Goal: Task Accomplishment & Management: Manage account settings

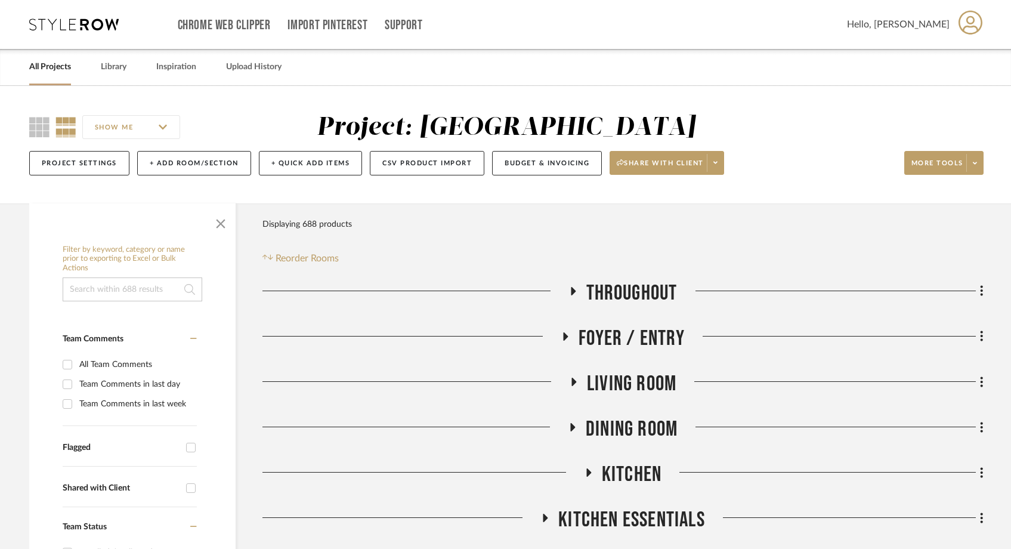
click at [57, 70] on link "All Projects" at bounding box center [50, 67] width 42 height 16
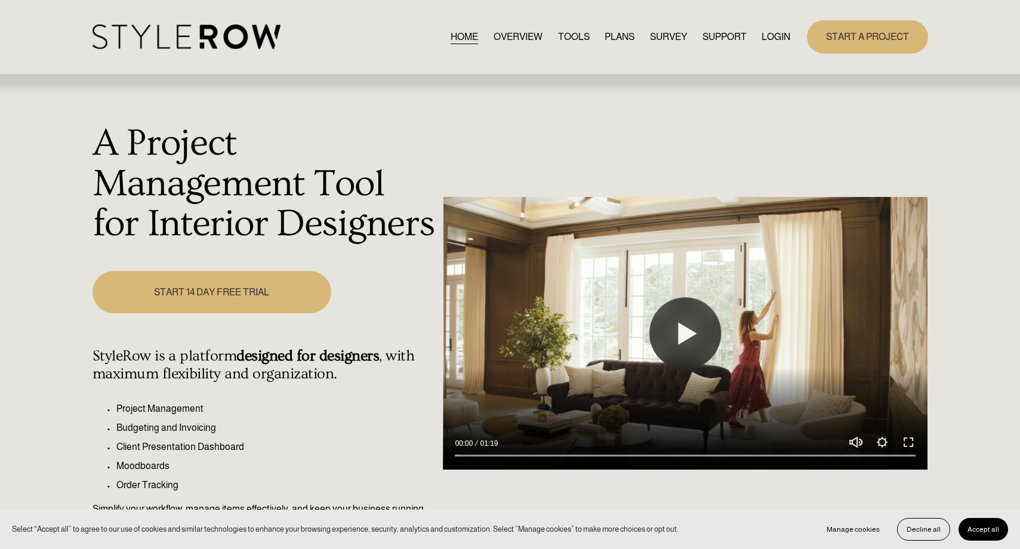
click at [778, 37] on link "LOGIN" at bounding box center [775, 37] width 29 height 16
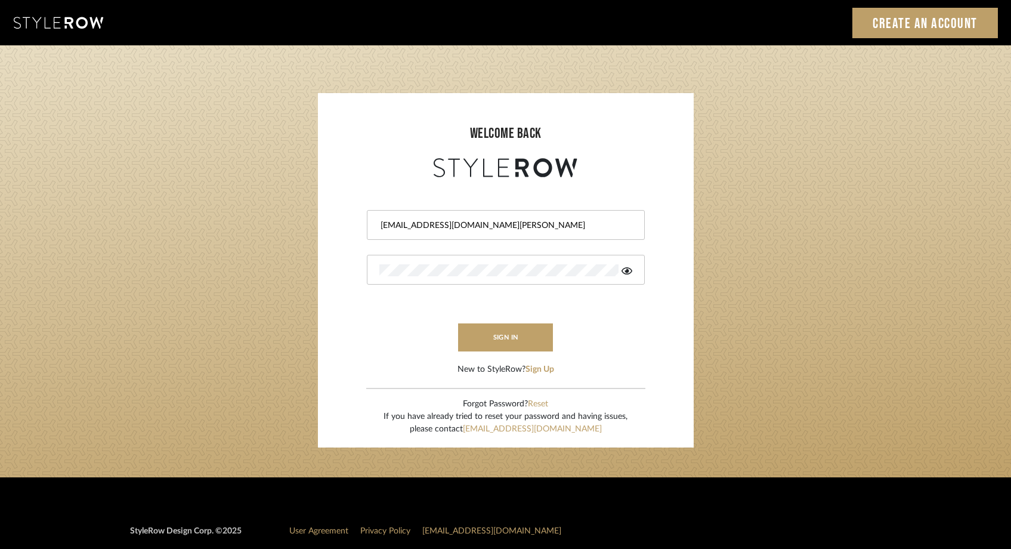
click at [491, 212] on div "[EMAIL_ADDRESS][DOMAIN_NAME][PERSON_NAME]" at bounding box center [506, 225] width 278 height 30
drag, startPoint x: 474, startPoint y: 223, endPoint x: 352, endPoint y: 223, distance: 122.3
click at [352, 223] on form "[EMAIL_ADDRESS][DOMAIN_NAME][PERSON_NAME] sign in New to StyleRow? Sign Up" at bounding box center [506, 278] width 352 height 196
type input "[PERSON_NAME][EMAIL_ADDRESS][DOMAIN_NAME]"
click at [518, 338] on button "sign in" at bounding box center [505, 337] width 95 height 28
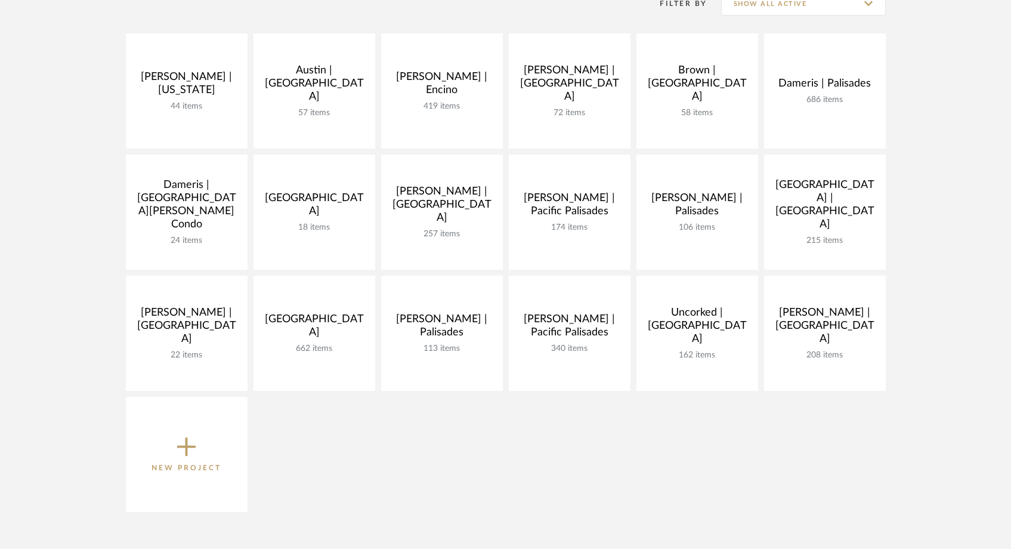
scroll to position [263, 0]
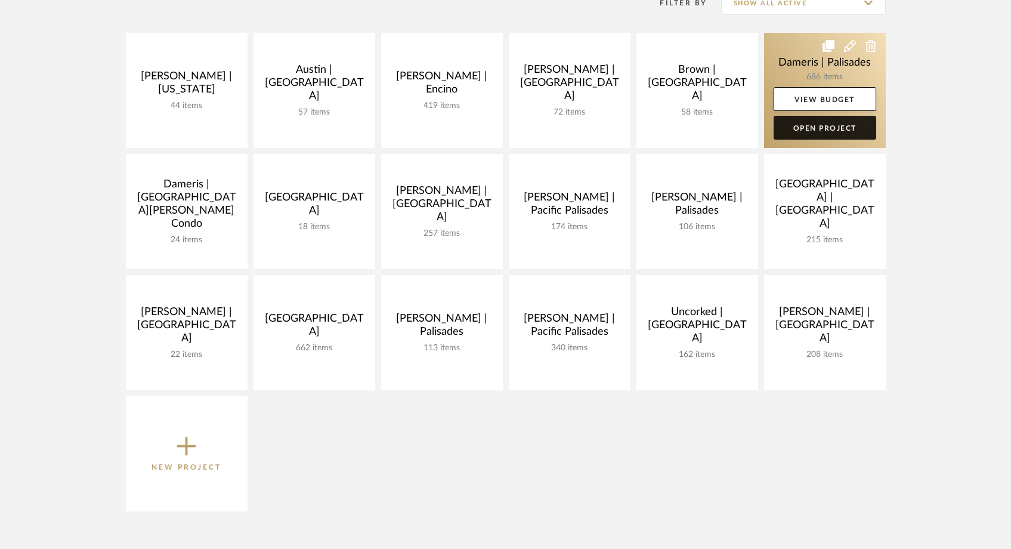
click at [812, 132] on link "Open Project" at bounding box center [825, 128] width 103 height 24
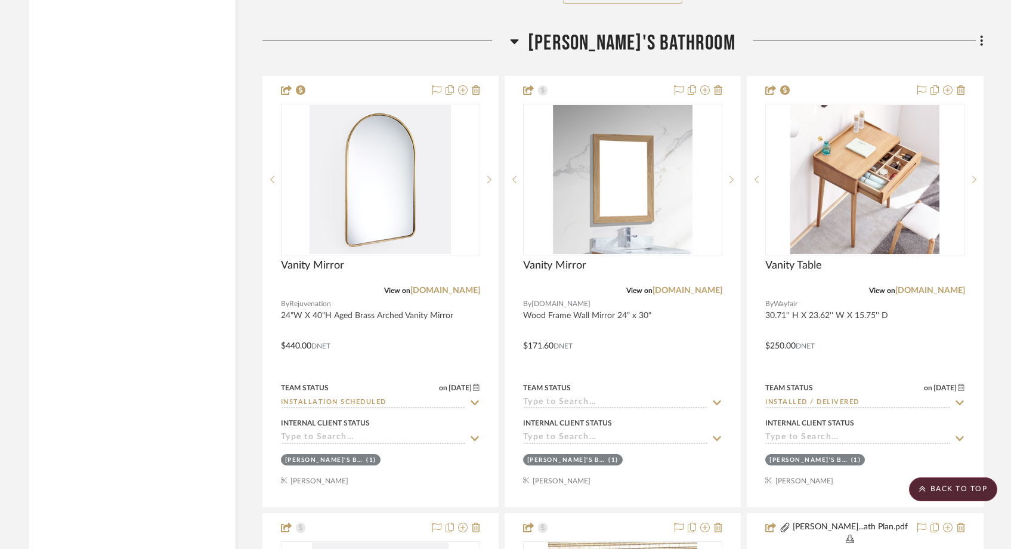
scroll to position [23866, 0]
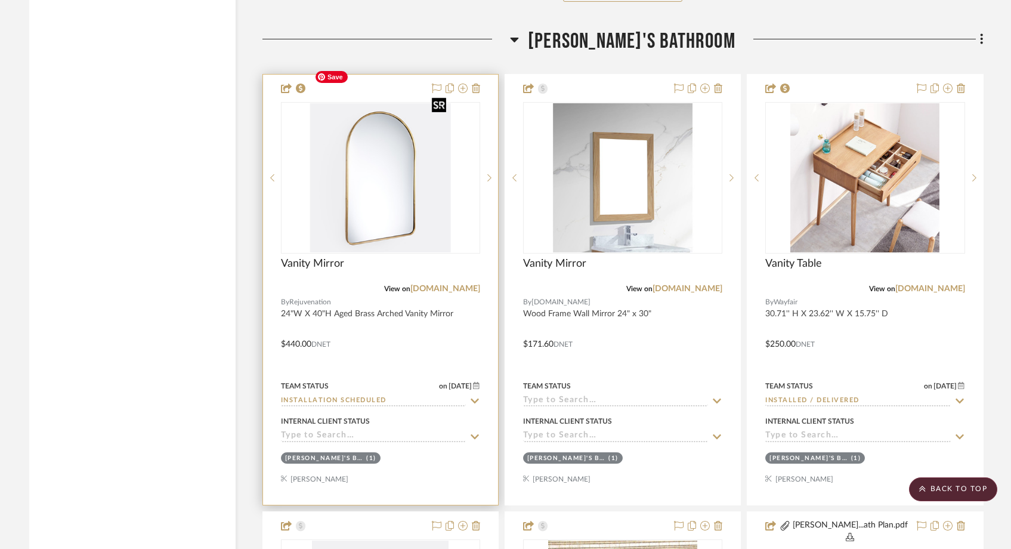
click at [411, 186] on img "0" at bounding box center [380, 177] width 141 height 149
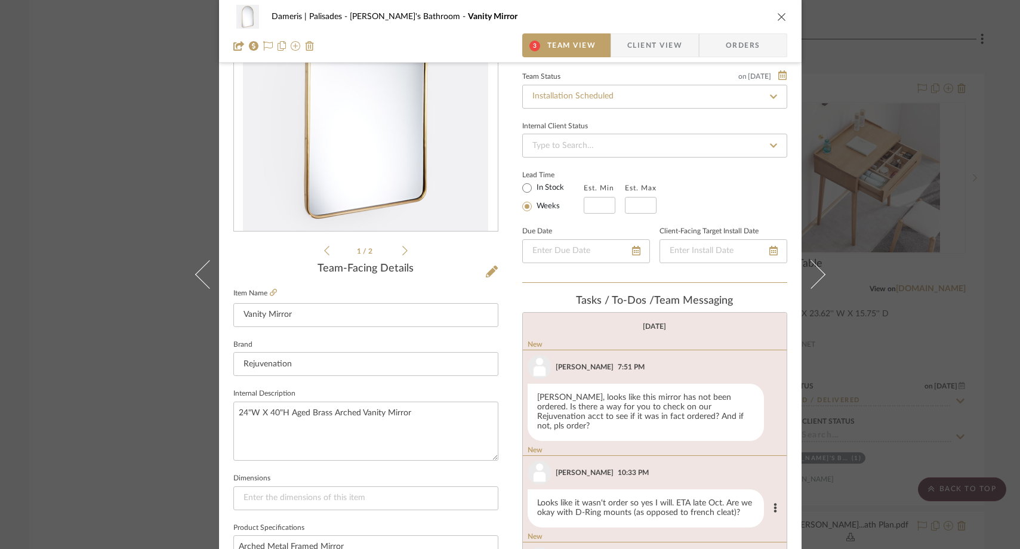
scroll to position [1, 0]
click at [125, 142] on div "Dameris | Palisades Isabella's Bathroom Vanity Mirror 3 Team View Client View O…" at bounding box center [510, 274] width 1020 height 549
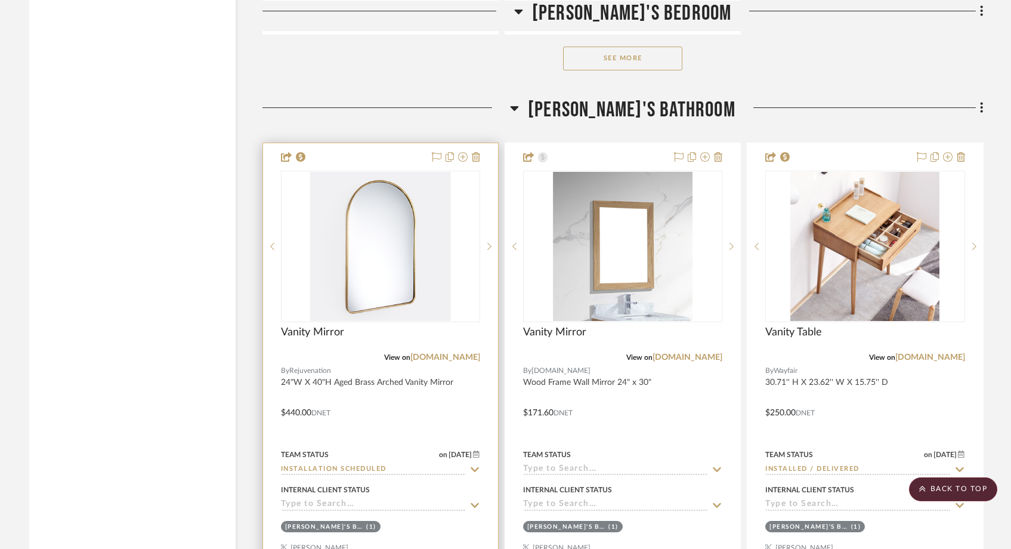
scroll to position [23801, 0]
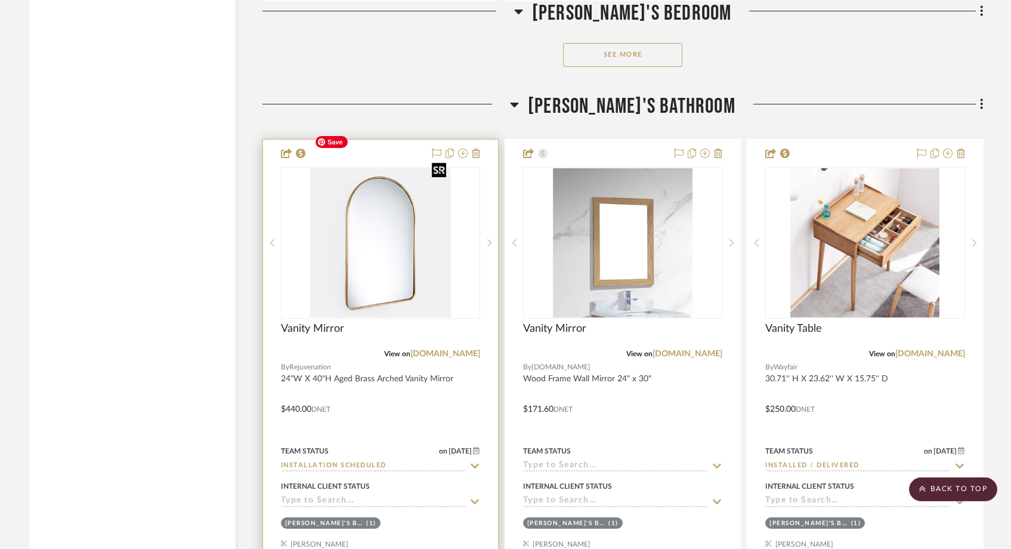
click at [387, 239] on img "0" at bounding box center [380, 242] width 141 height 149
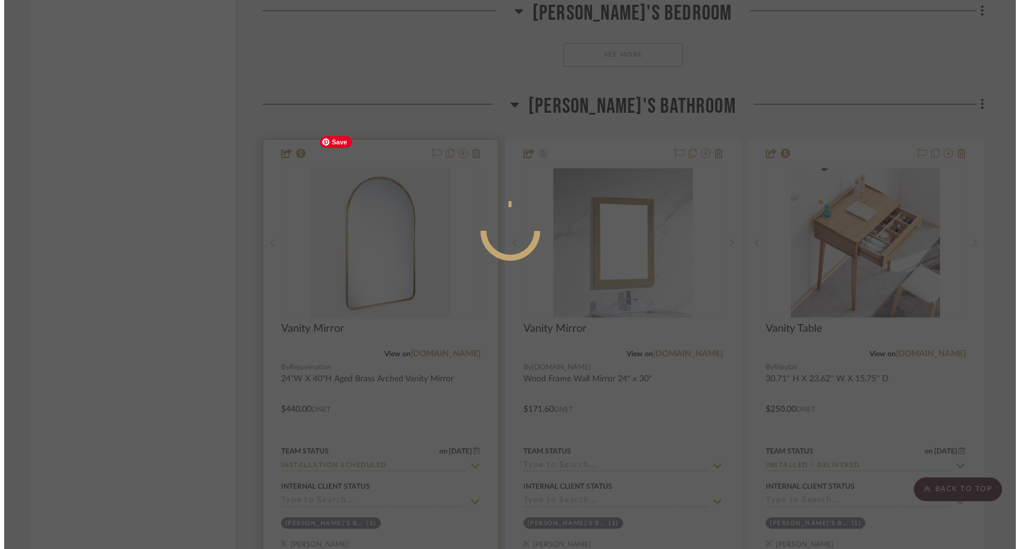
scroll to position [0, 0]
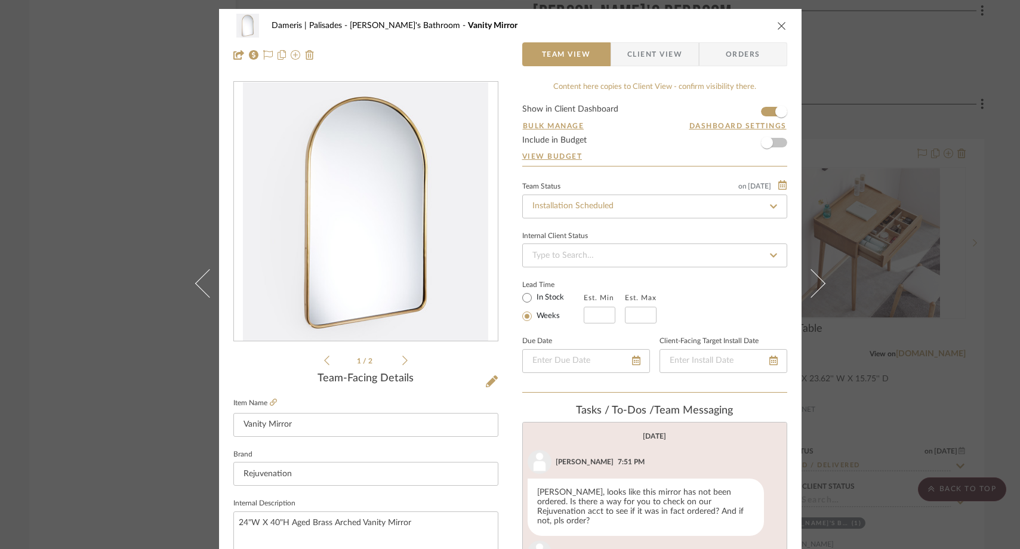
click at [147, 175] on div "Dameris | Palisades Isabella's Bathroom Vanity Mirror Team View Client View Ord…" at bounding box center [510, 274] width 1020 height 549
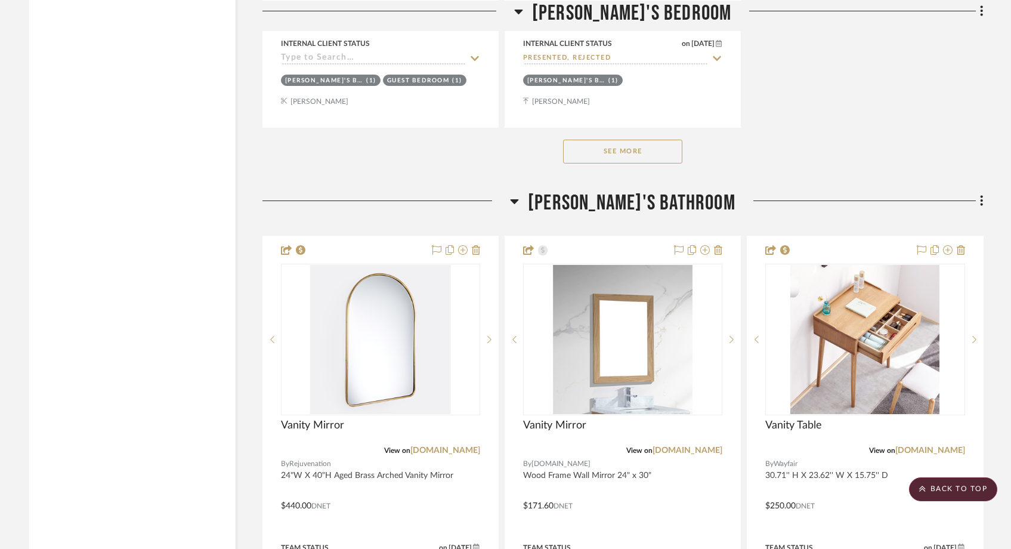
scroll to position [23721, 0]
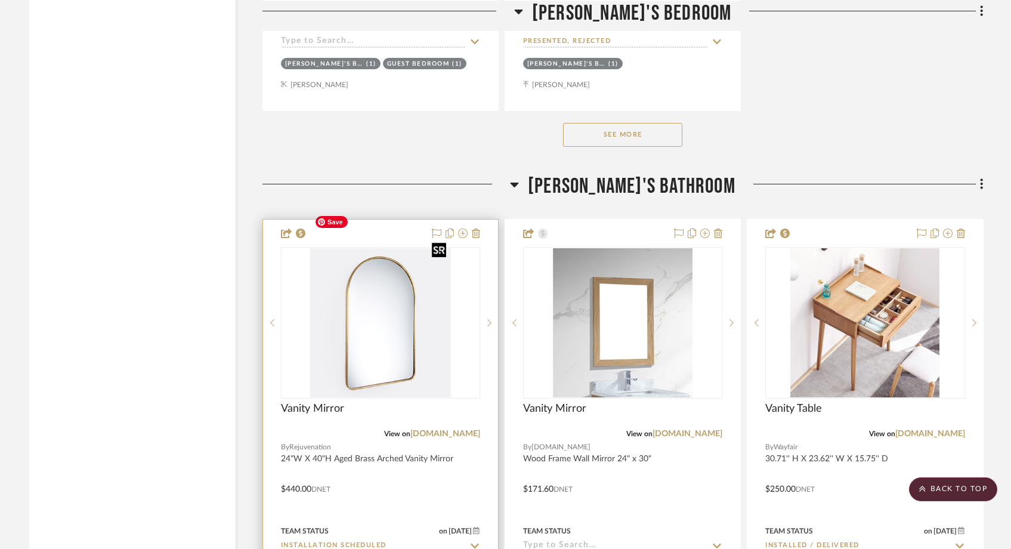
click at [384, 289] on img "0" at bounding box center [380, 322] width 141 height 149
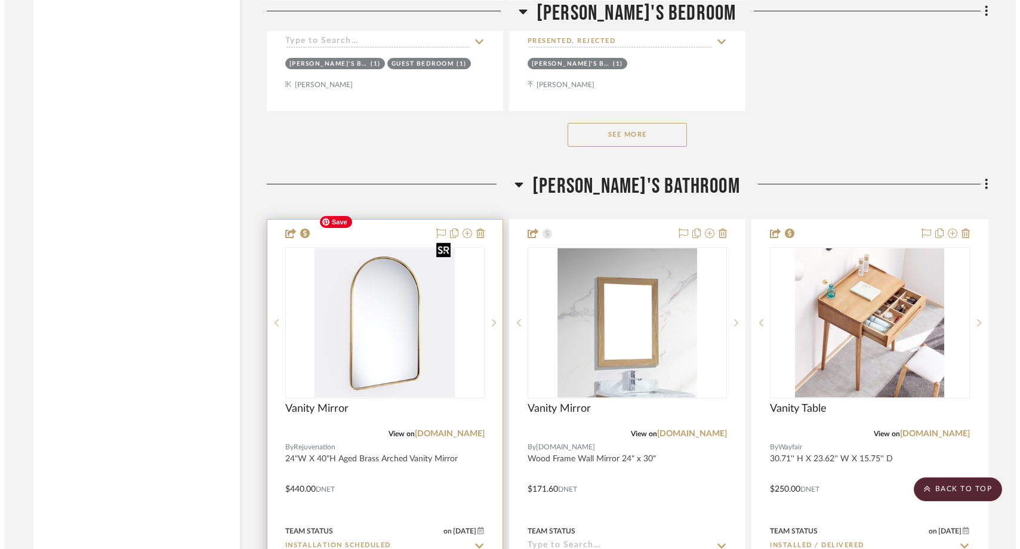
scroll to position [0, 0]
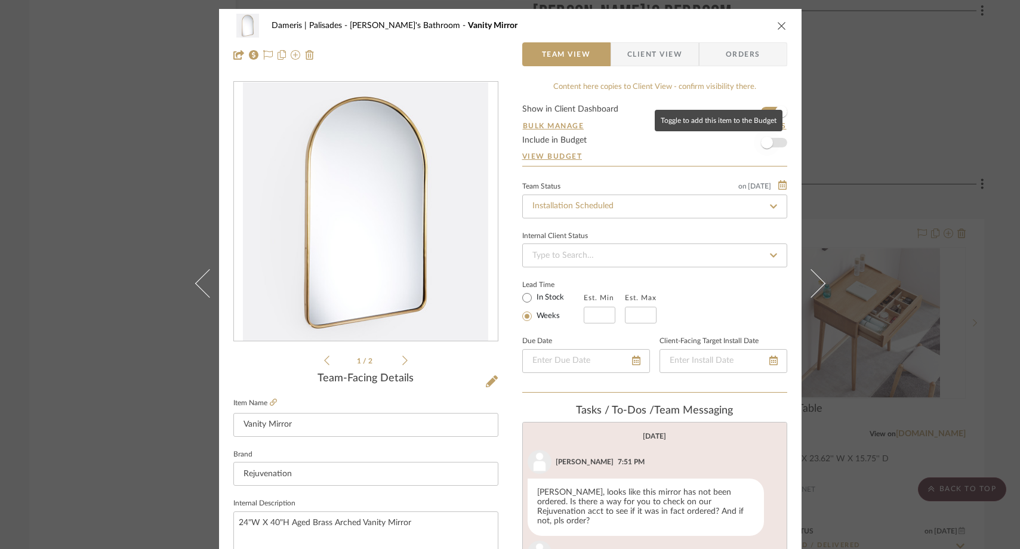
click at [769, 140] on span "button" at bounding box center [767, 142] width 26 height 26
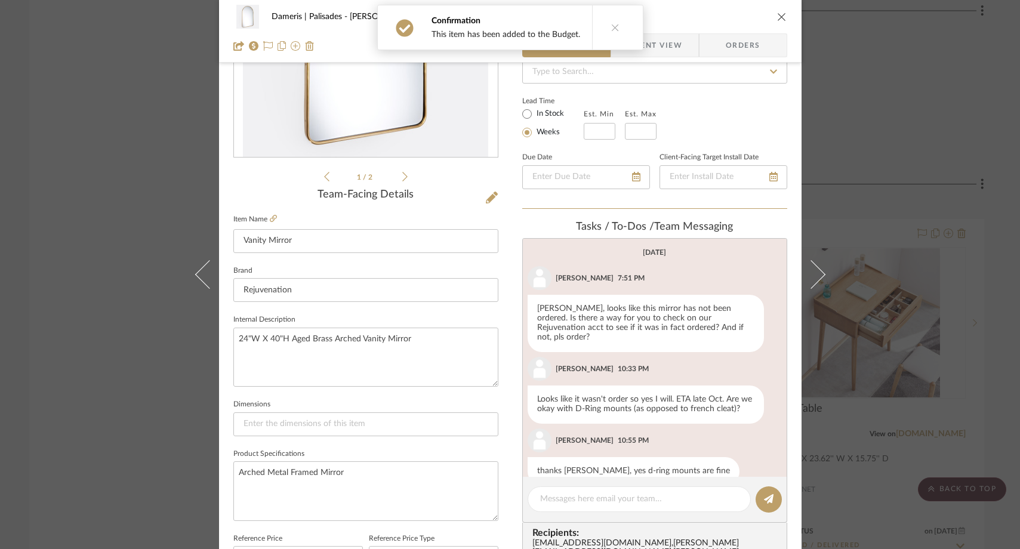
scroll to position [189, 0]
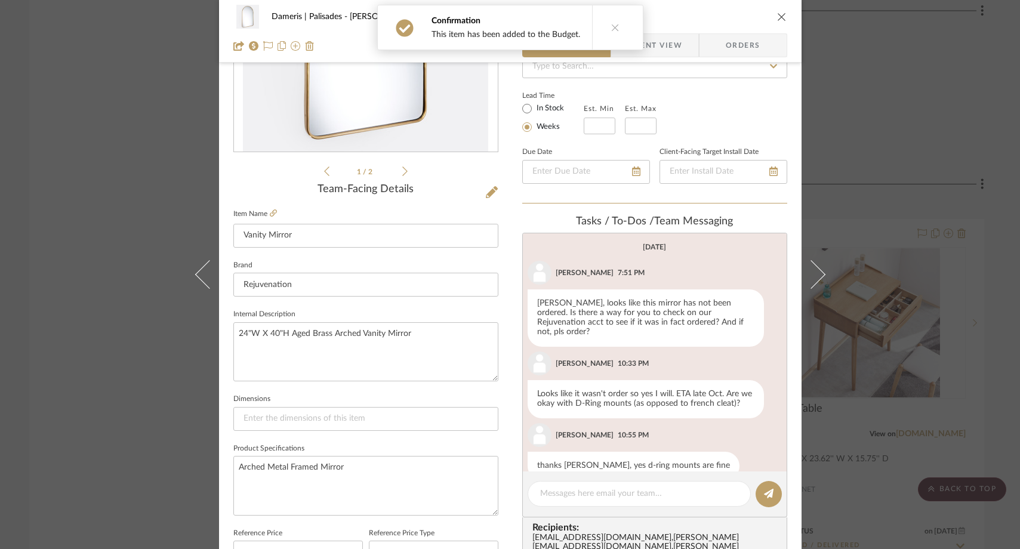
click at [137, 163] on div "Dameris | Palisades Isabella's Bathroom Vanity Mirror Team View Client View Ord…" at bounding box center [510, 274] width 1020 height 549
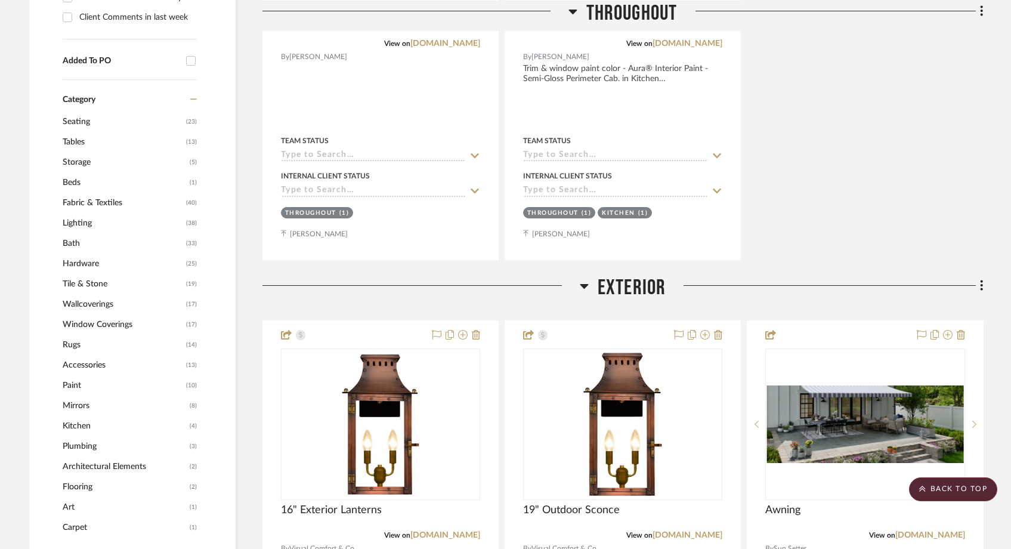
scroll to position [0, 0]
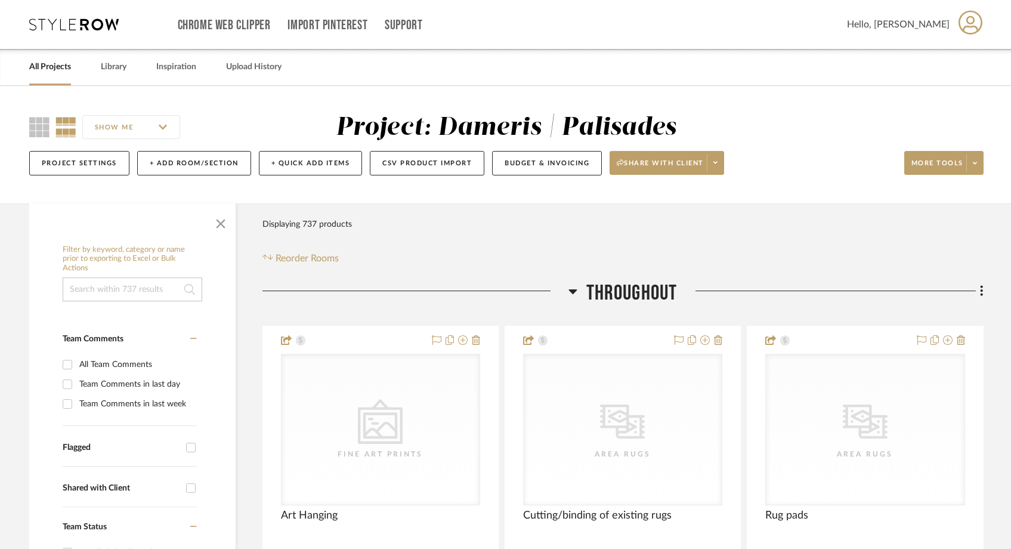
click at [58, 70] on link "All Projects" at bounding box center [50, 67] width 42 height 16
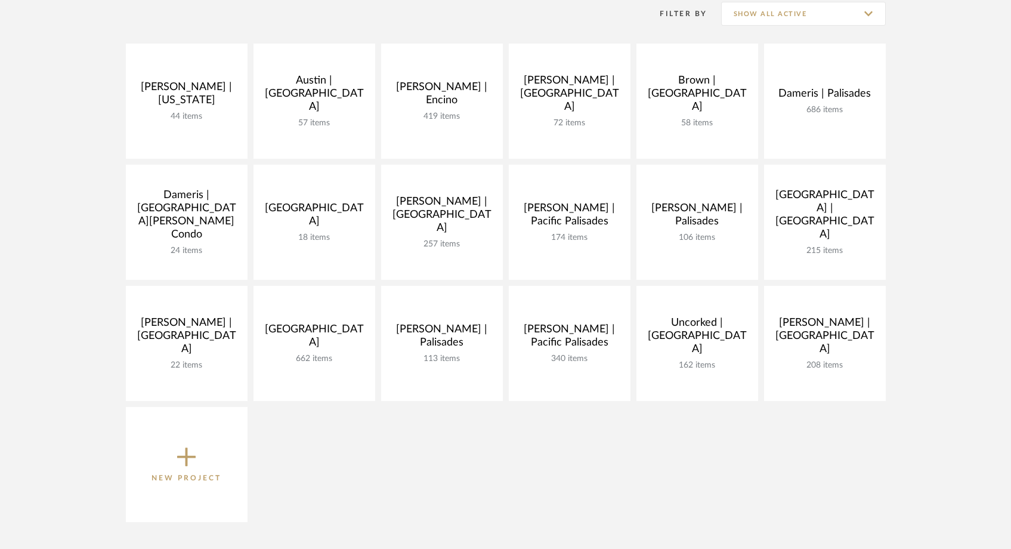
scroll to position [254, 0]
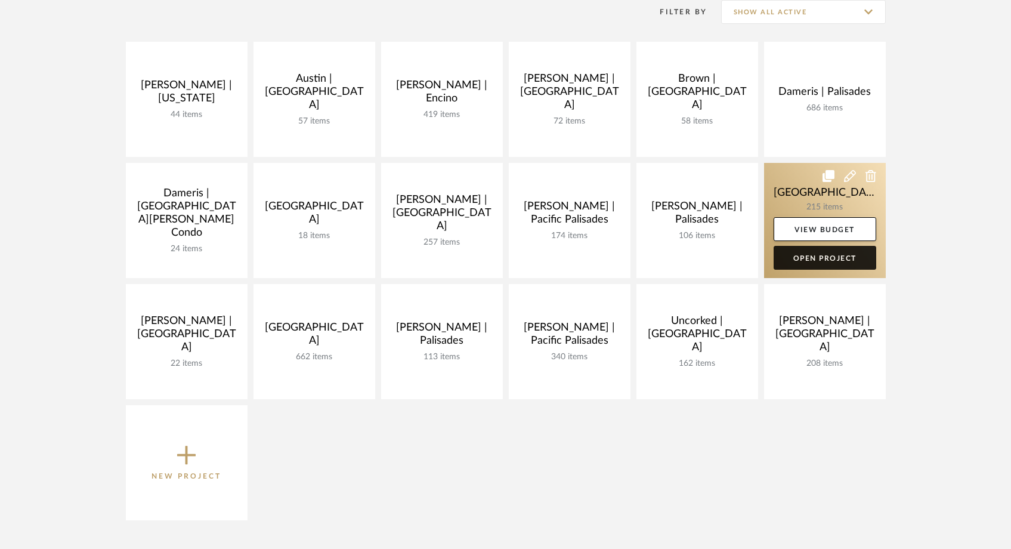
click at [819, 259] on link "Open Project" at bounding box center [825, 258] width 103 height 24
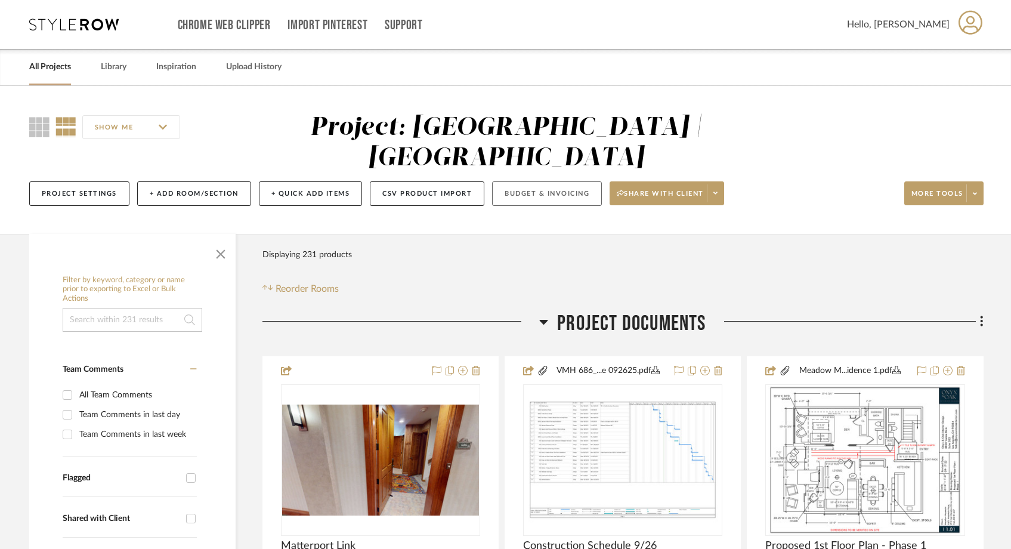
click at [519, 181] on button "Budget & Invoicing" at bounding box center [547, 193] width 110 height 24
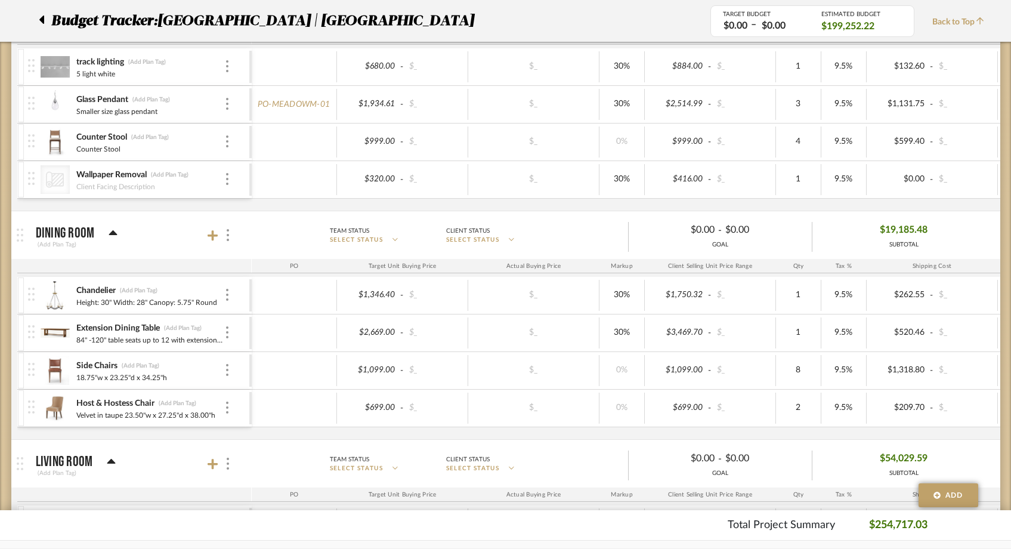
scroll to position [712, 0]
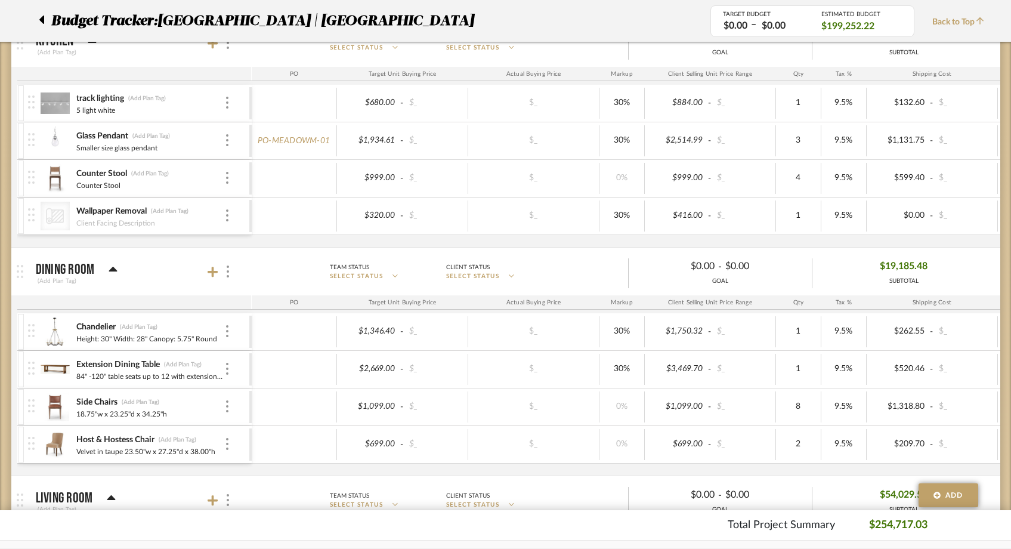
click at [54, 146] on img at bounding box center [55, 141] width 29 height 29
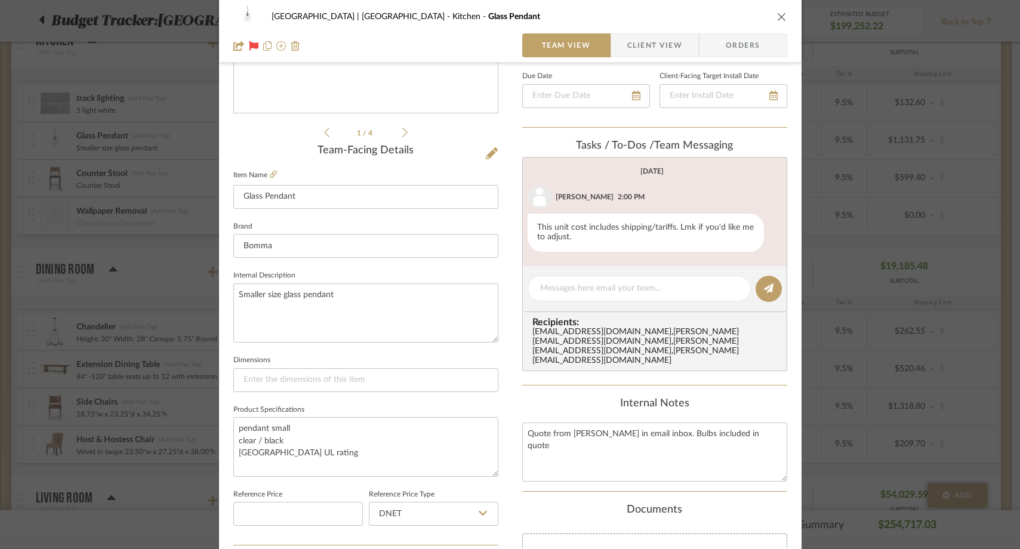
scroll to position [375, 0]
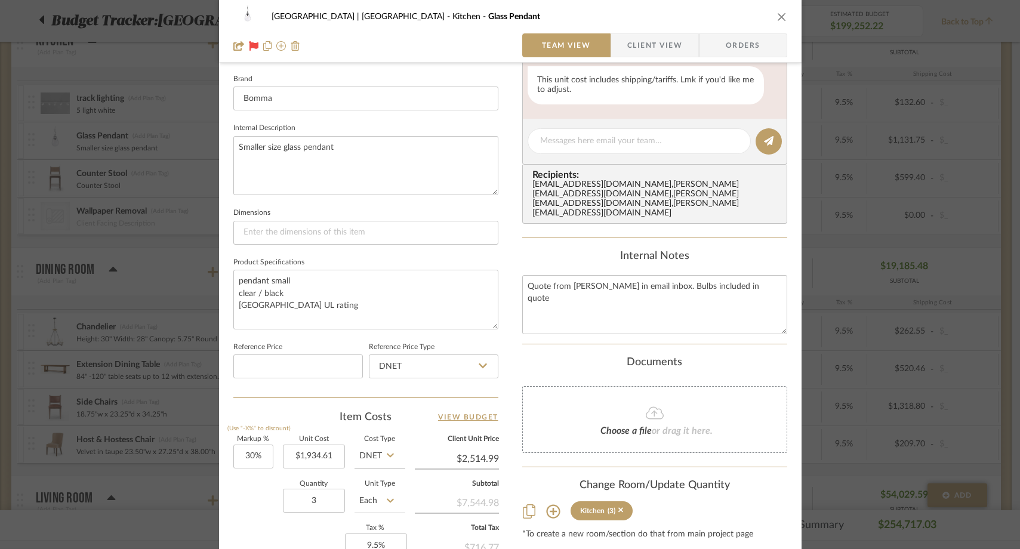
click at [779, 13] on icon "close" at bounding box center [782, 17] width 10 height 10
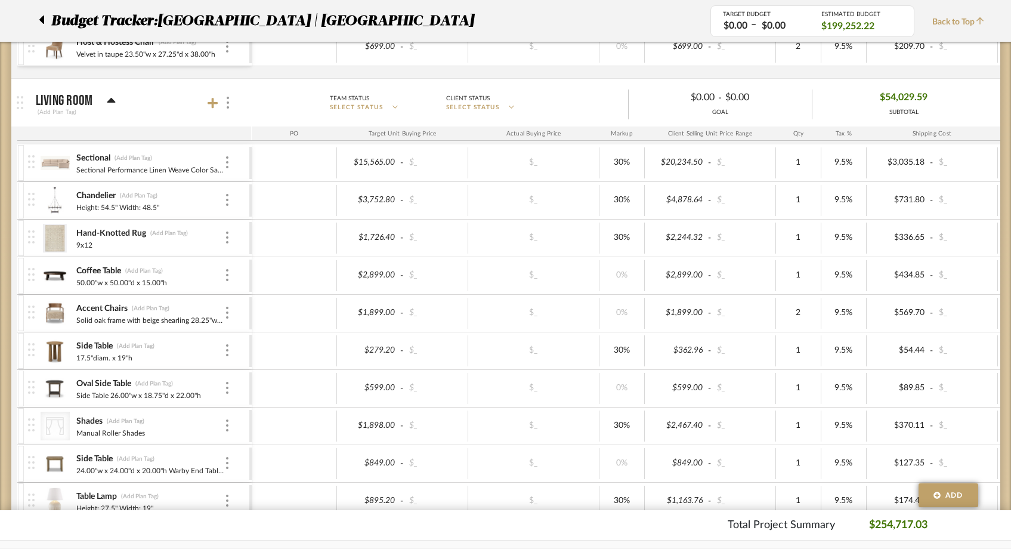
scroll to position [1125, 0]
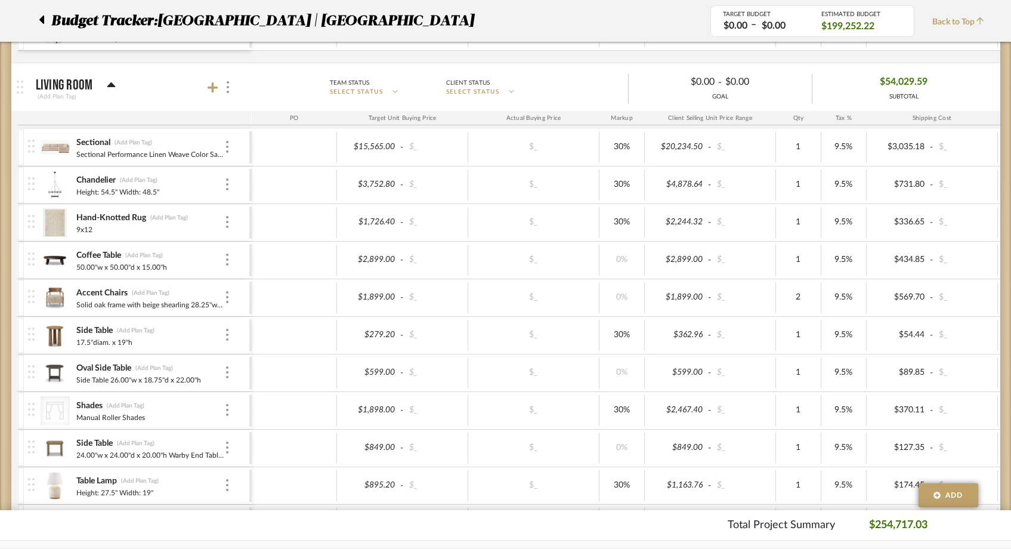
click at [58, 263] on img at bounding box center [55, 260] width 29 height 29
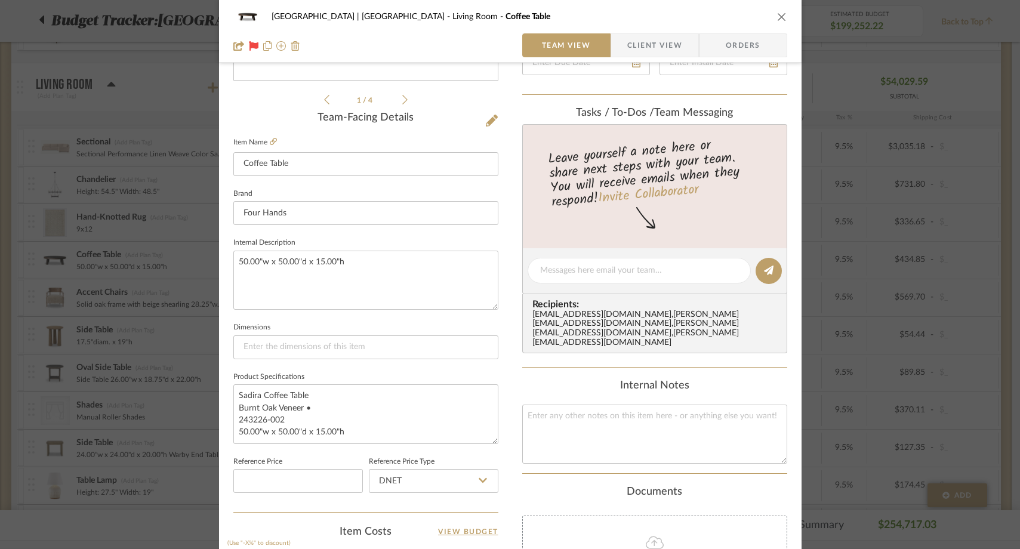
scroll to position [229, 0]
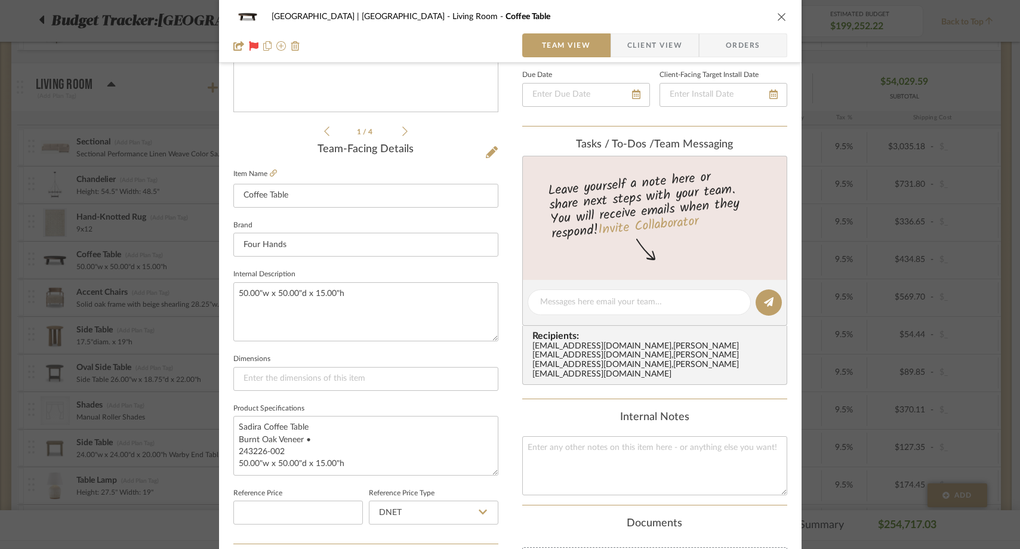
click at [777, 19] on icon "close" at bounding box center [782, 17] width 10 height 10
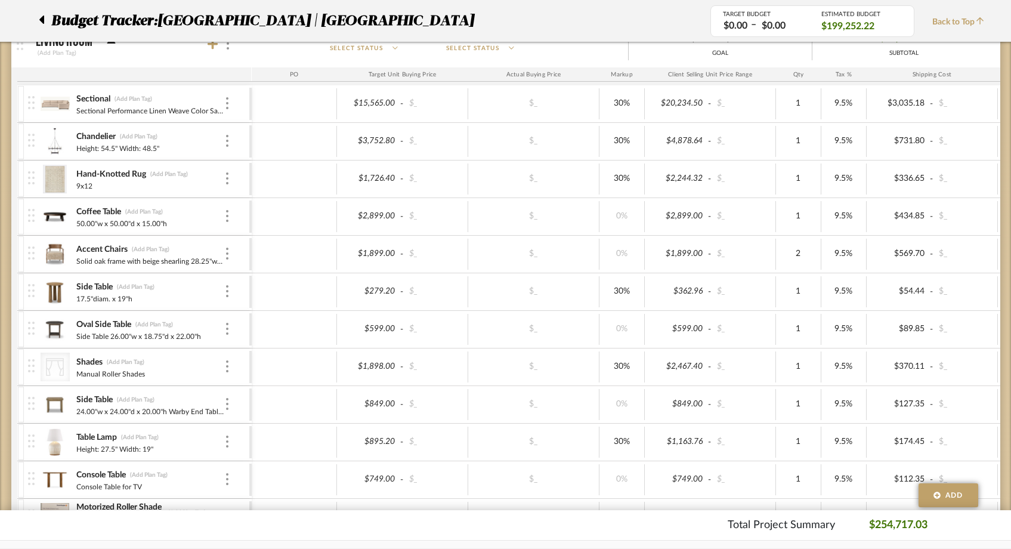
scroll to position [0, 0]
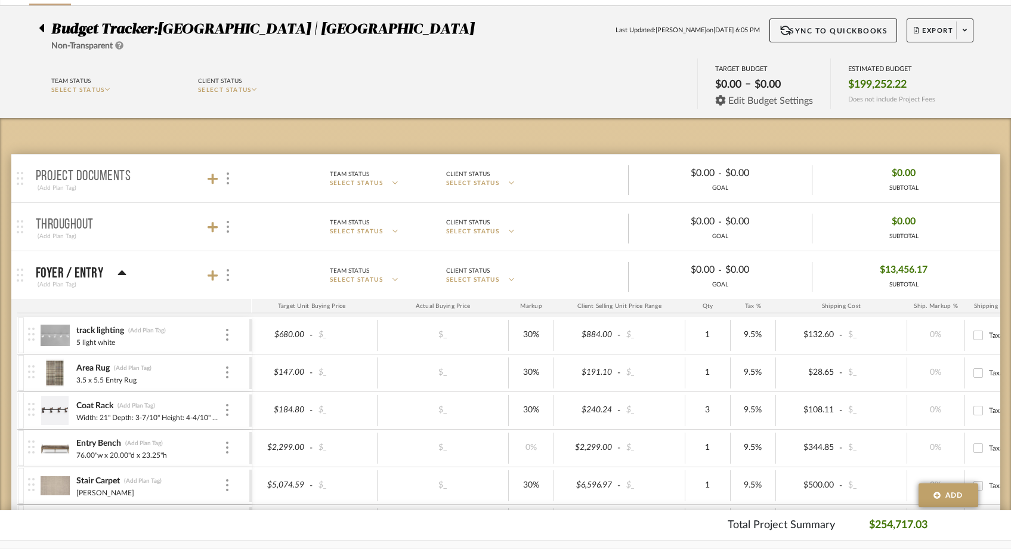
click at [770, 98] on span "Edit Budget Settings" at bounding box center [771, 100] width 85 height 11
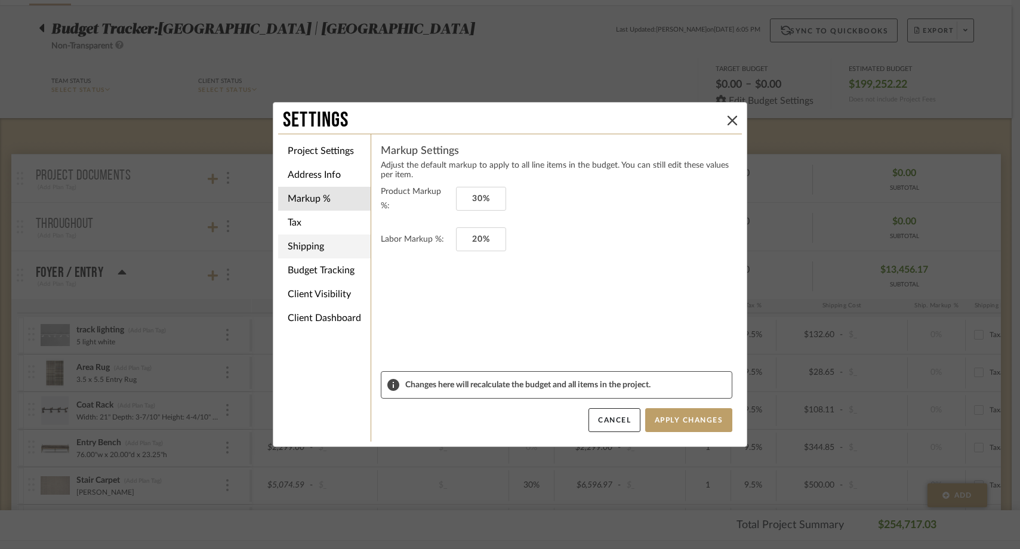
click at [303, 248] on li "Shipping" at bounding box center [324, 247] width 92 height 24
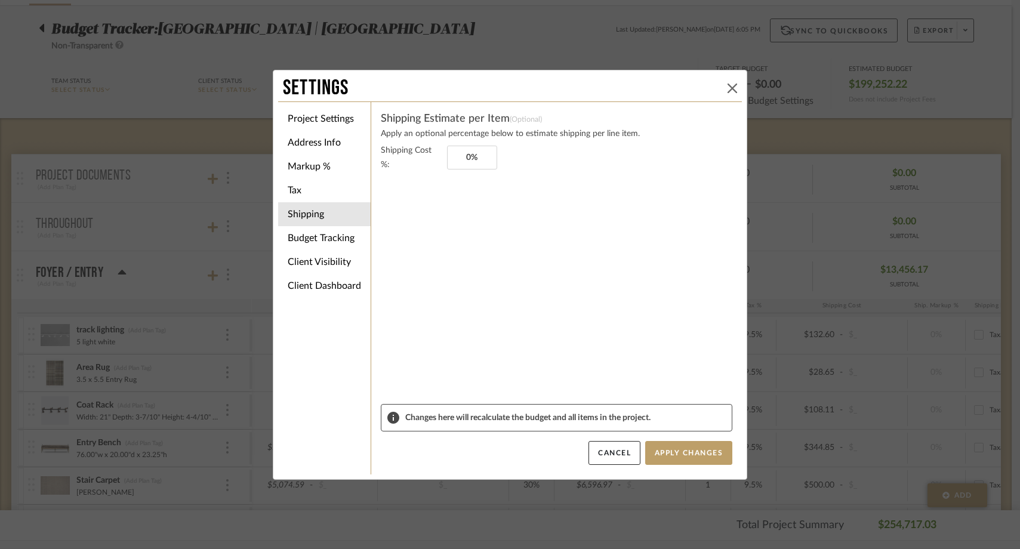
click at [730, 85] on icon at bounding box center [732, 89] width 10 height 10
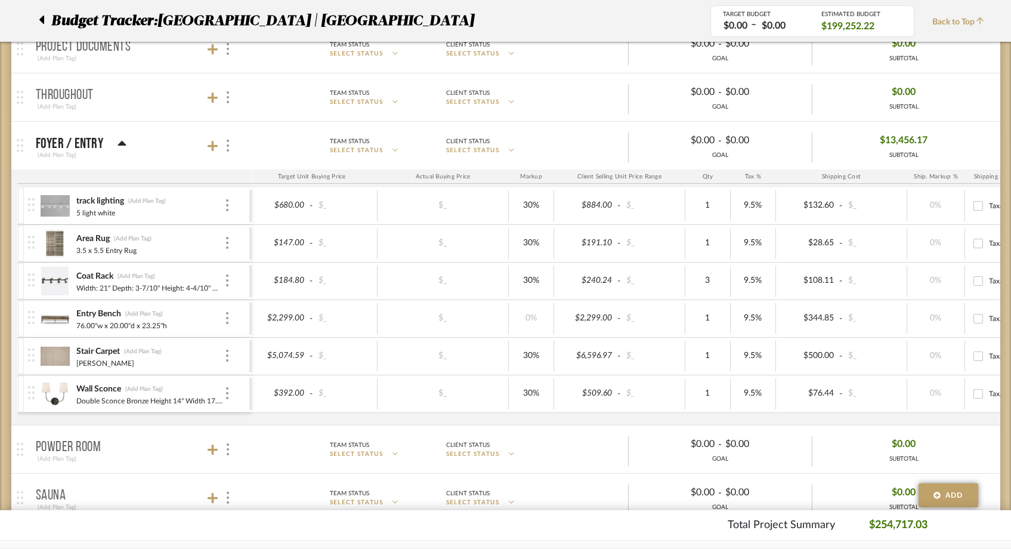
click at [60, 322] on img at bounding box center [55, 318] width 29 height 29
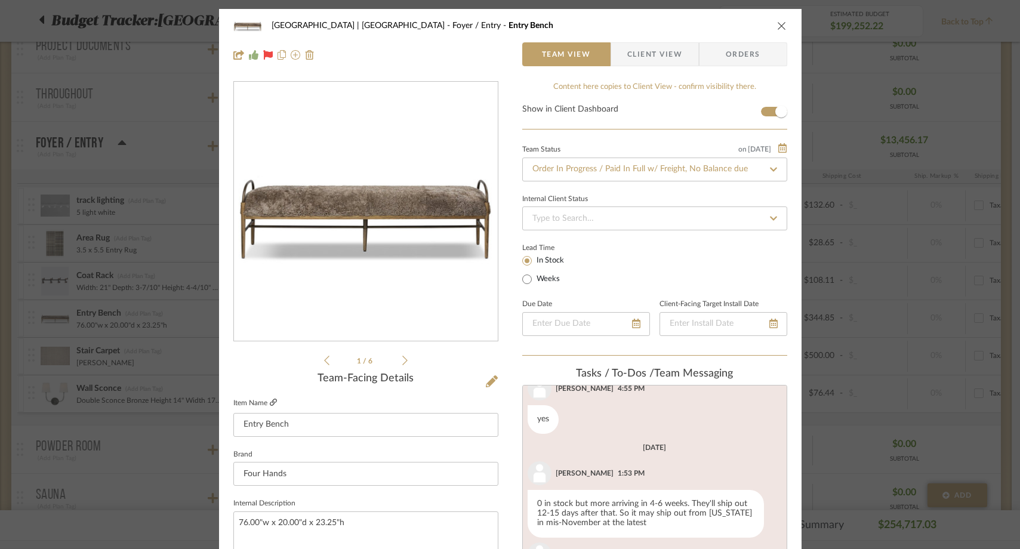
click at [270, 403] on icon at bounding box center [273, 402] width 7 height 7
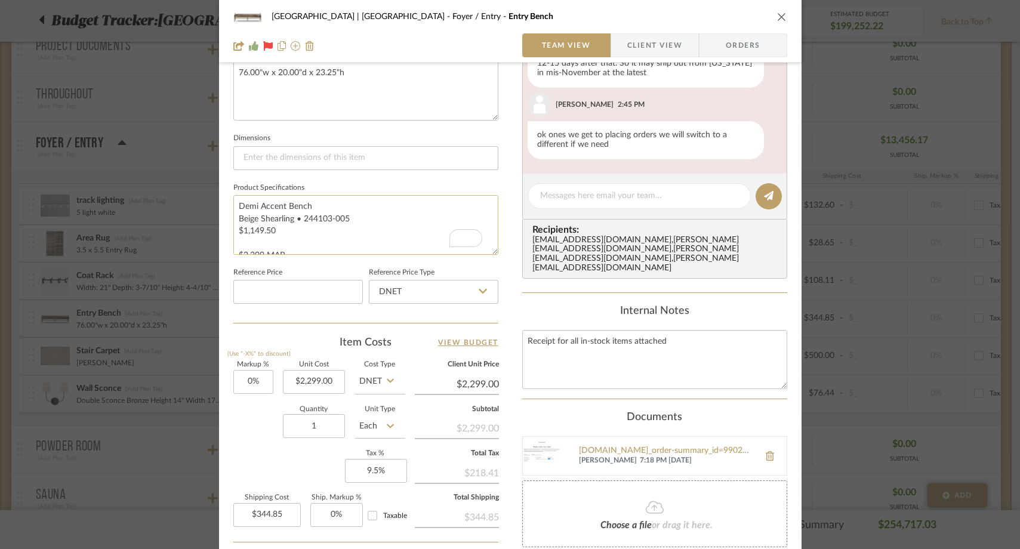
drag, startPoint x: 268, startPoint y: 232, endPoint x: 230, endPoint y: 232, distance: 38.2
click at [233, 232] on textarea "Demi Accent Bench Beige Shearling • 244103-005 $1,149.50 $2,299 MAP" at bounding box center [365, 224] width 265 height 59
click at [258, 289] on input at bounding box center [297, 292] width 129 height 24
paste input "1149.50"
type input "$1,149.50"
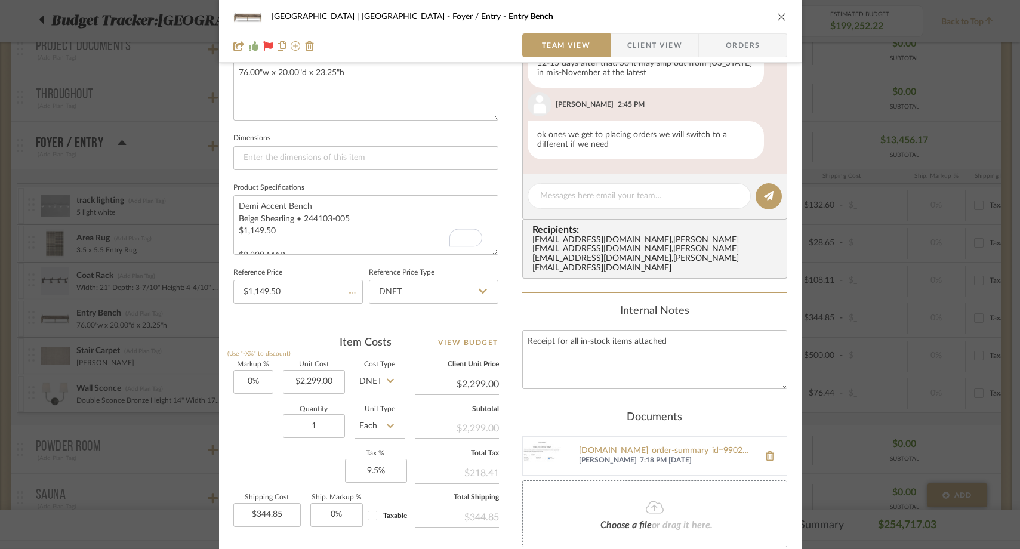
click at [258, 306] on sr-form-field "Reference Price $1,149.50" at bounding box center [297, 289] width 129 height 50
click at [779, 16] on icon "close" at bounding box center [782, 17] width 10 height 10
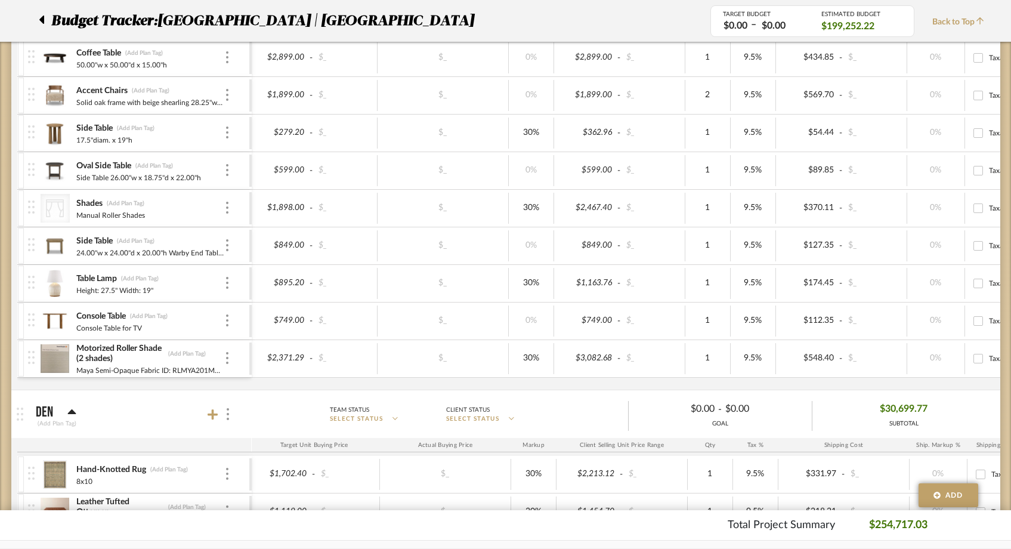
scroll to position [1420, 0]
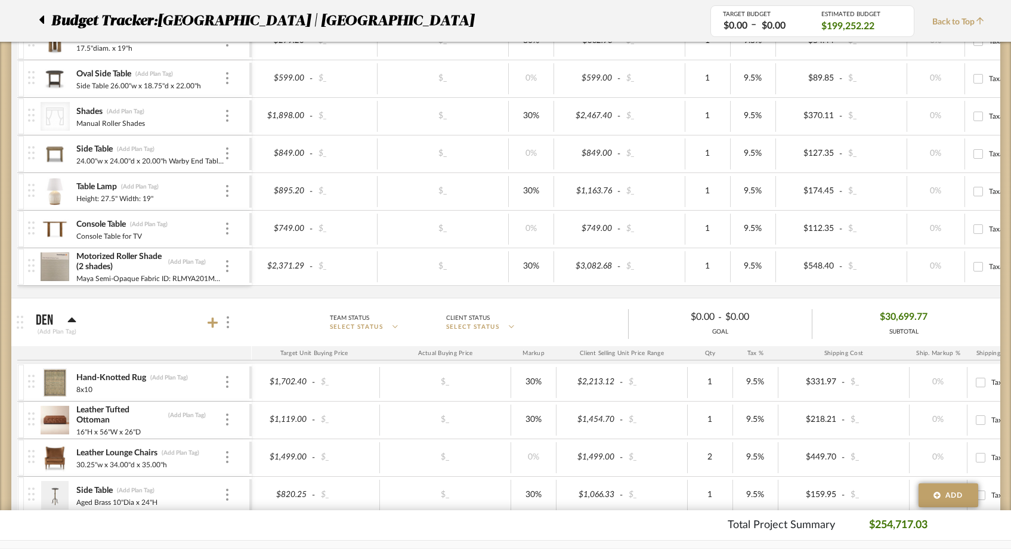
click at [42, 21] on icon at bounding box center [41, 20] width 5 height 8
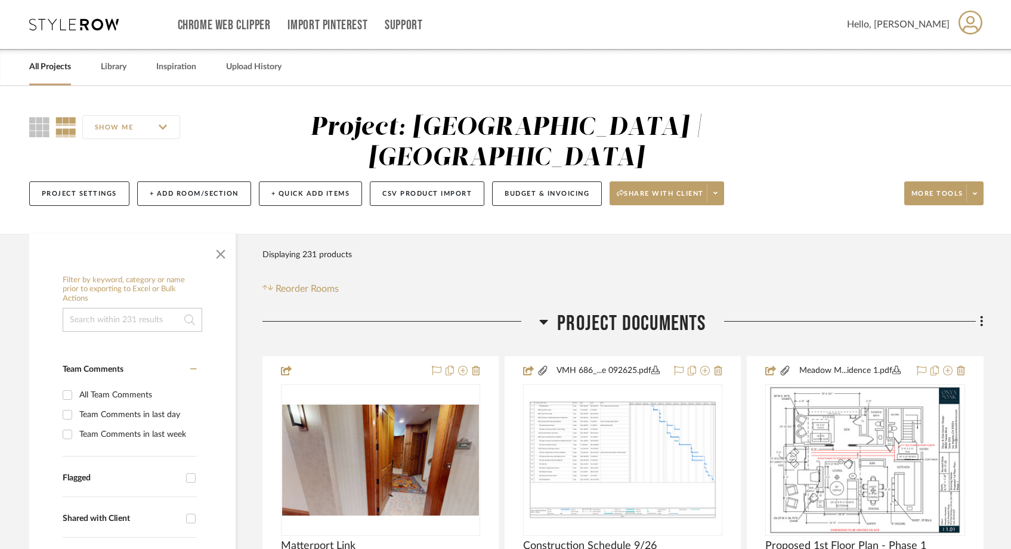
click at [55, 67] on link "All Projects" at bounding box center [50, 67] width 42 height 16
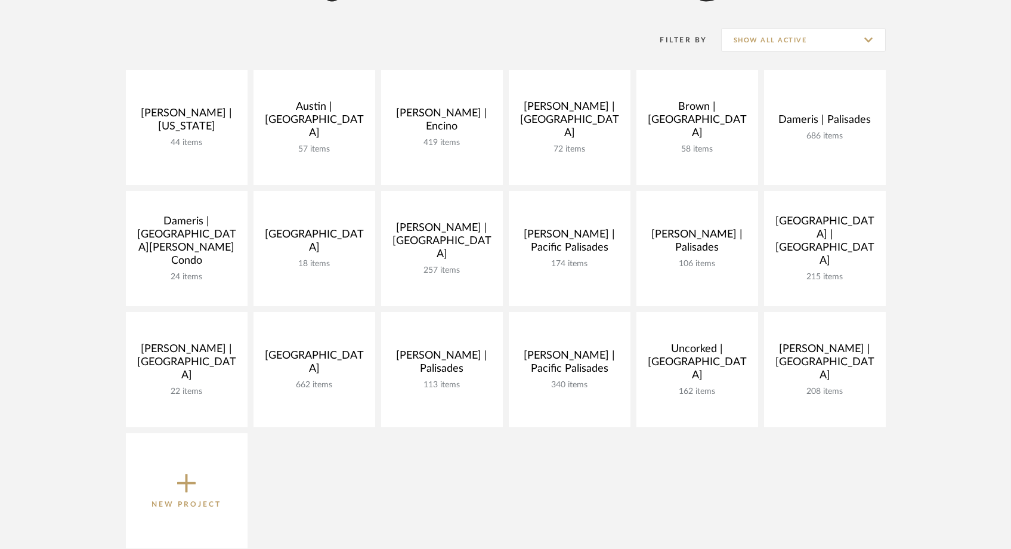
scroll to position [227, 0]
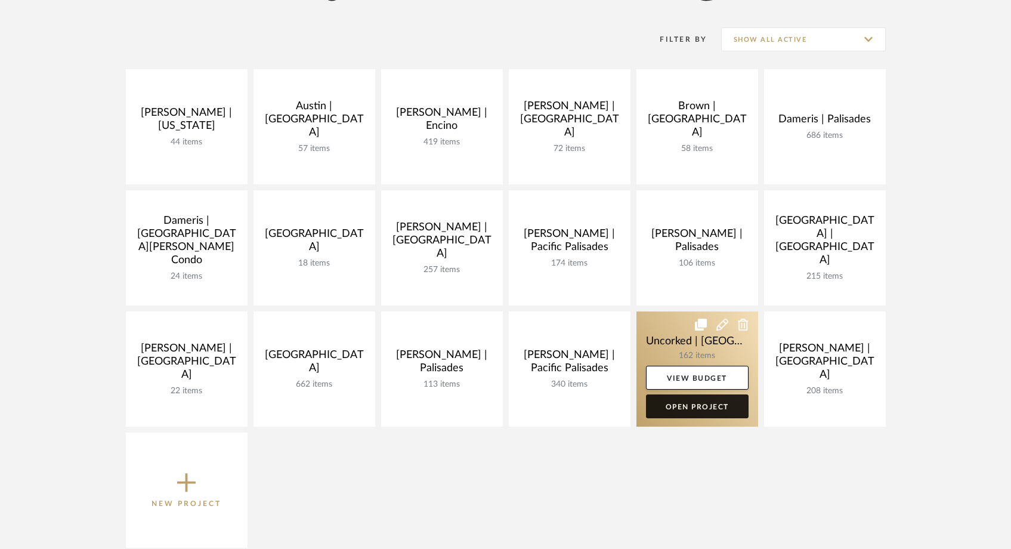
click at [686, 410] on link "Open Project" at bounding box center [697, 406] width 103 height 24
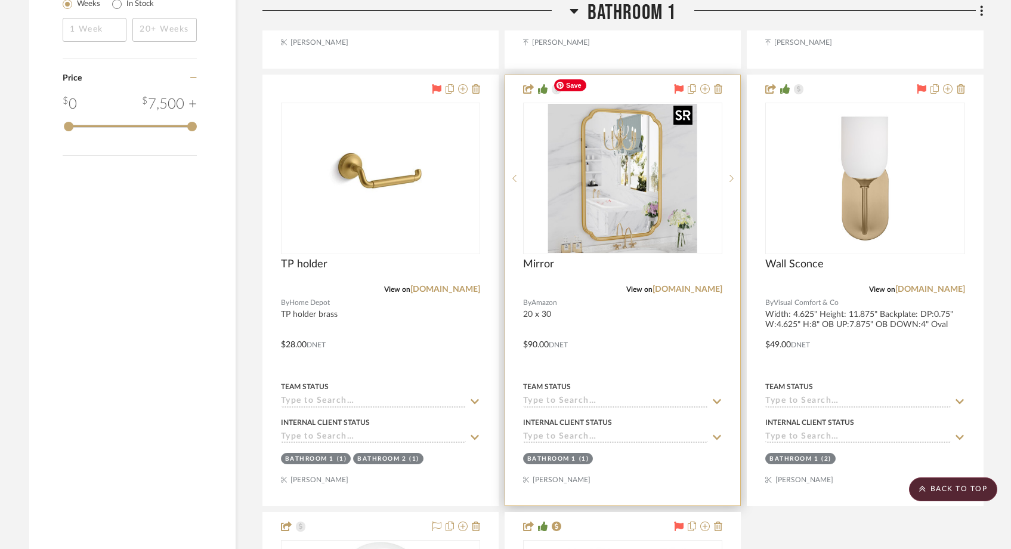
scroll to position [2174, 0]
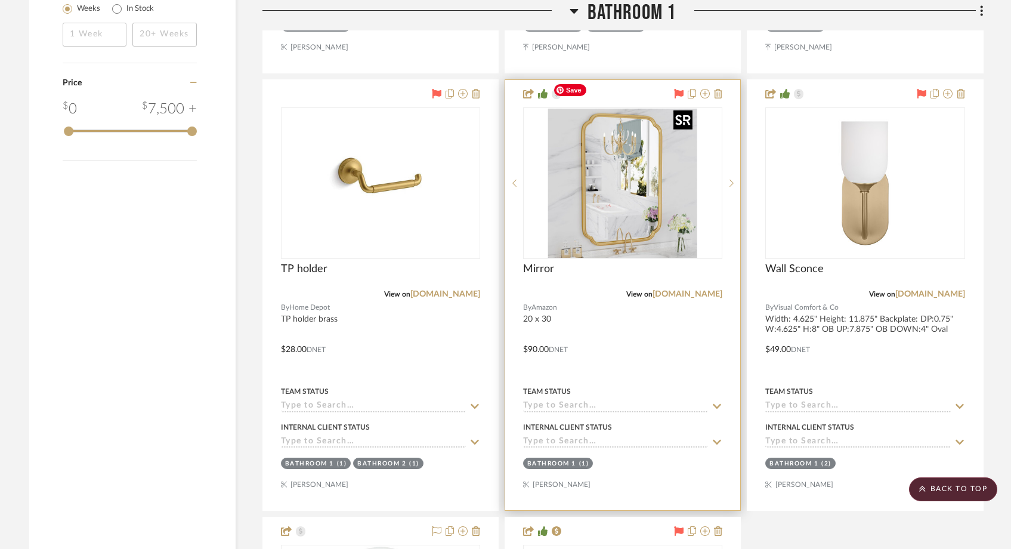
click at [649, 167] on img "0" at bounding box center [622, 183] width 149 height 149
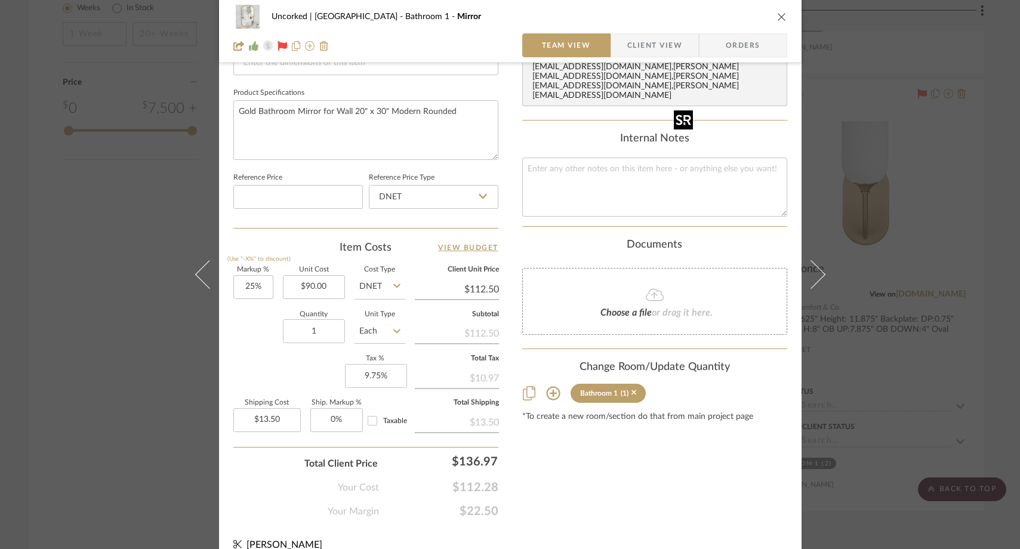
scroll to position [560, 0]
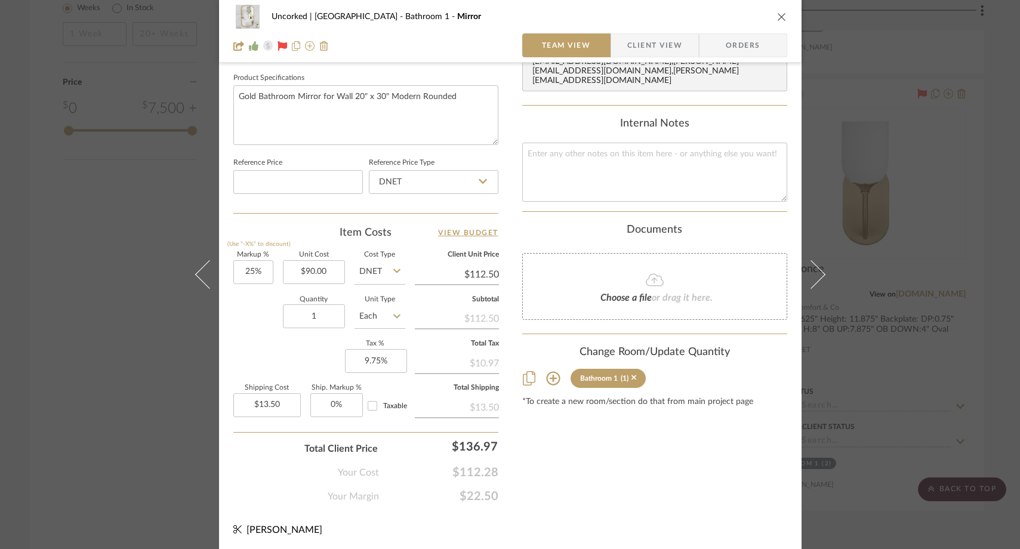
click at [158, 221] on div "Uncorked | Hermosa Beach Bathroom 1 Mirror Team View Client View Orders 1 / 2 T…" at bounding box center [510, 274] width 1020 height 549
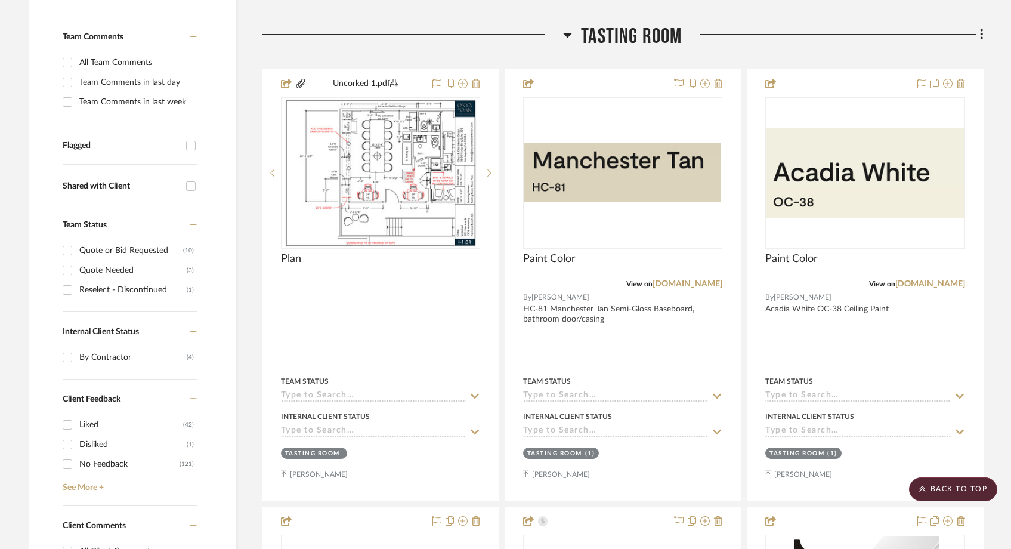
scroll to position [0, 0]
